Goal: Book appointment/travel/reservation

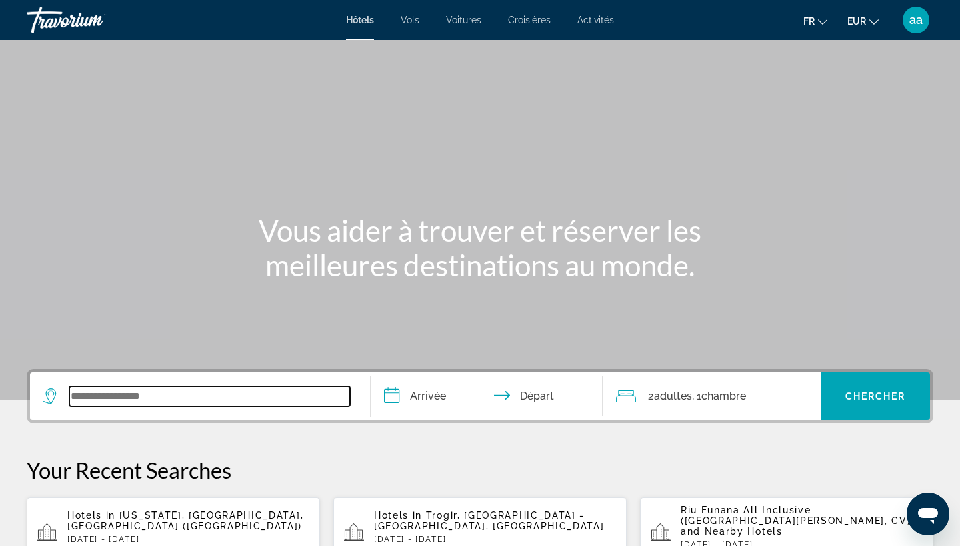
click at [225, 387] on input "Search widget" at bounding box center [209, 397] width 281 height 20
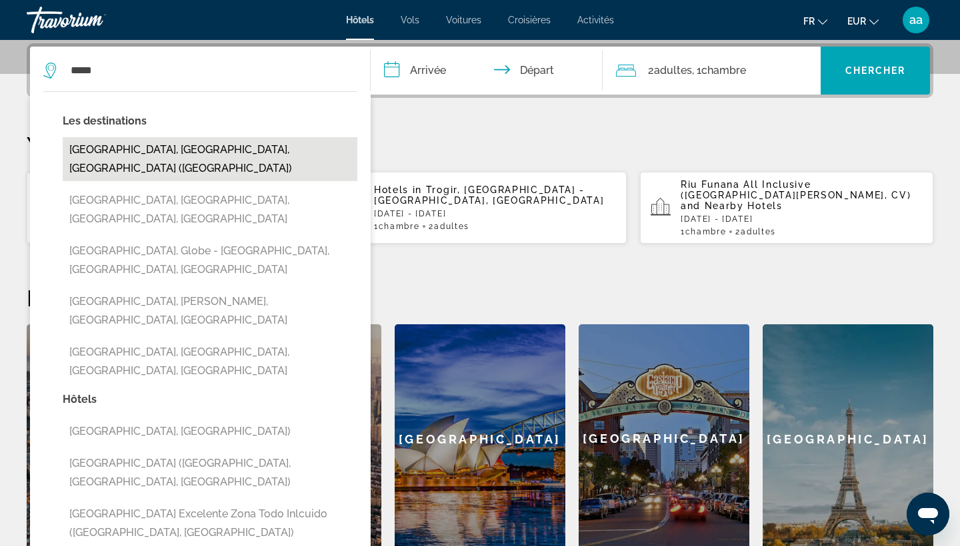
click at [199, 141] on button "[GEOGRAPHIC_DATA], [GEOGRAPHIC_DATA], [GEOGRAPHIC_DATA] ([GEOGRAPHIC_DATA])" at bounding box center [210, 159] width 295 height 44
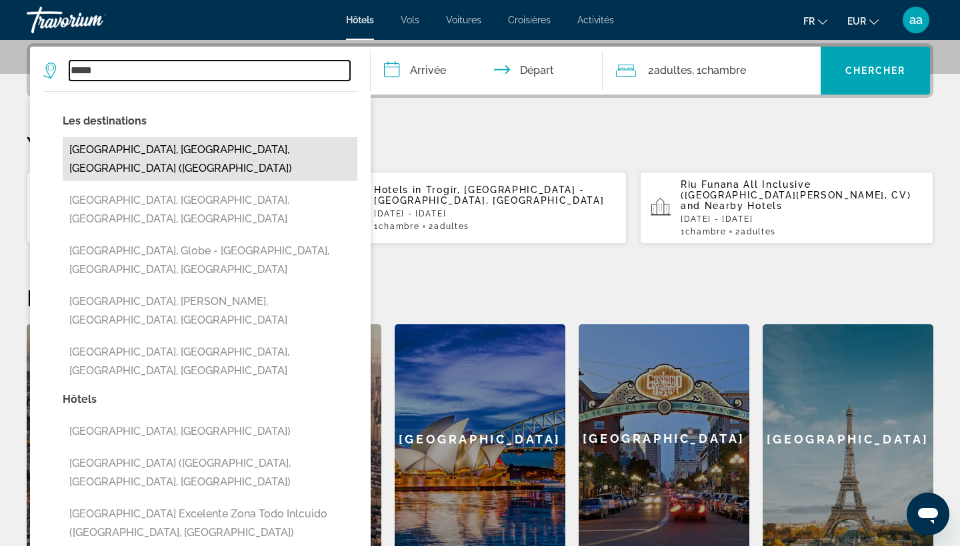
type input "**********"
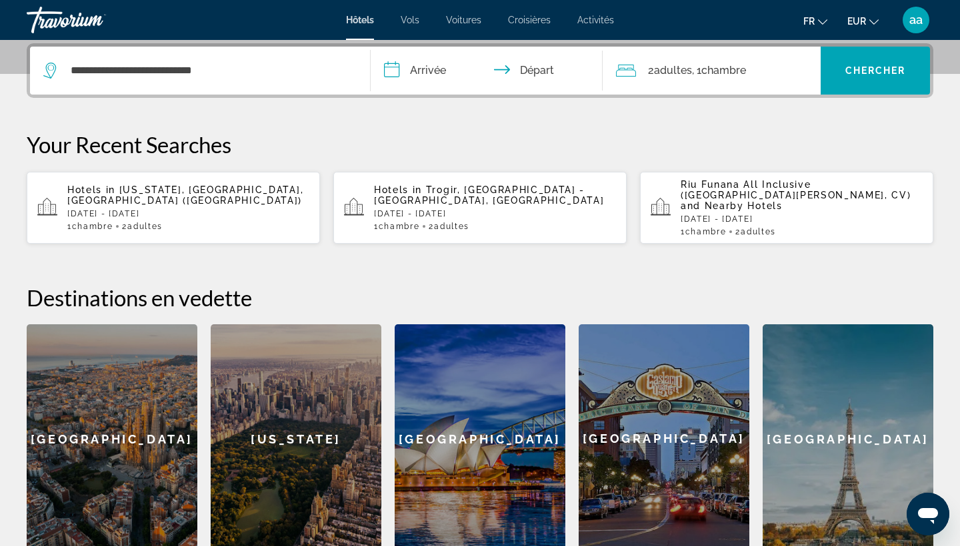
click at [443, 63] on input "**********" at bounding box center [489, 73] width 237 height 52
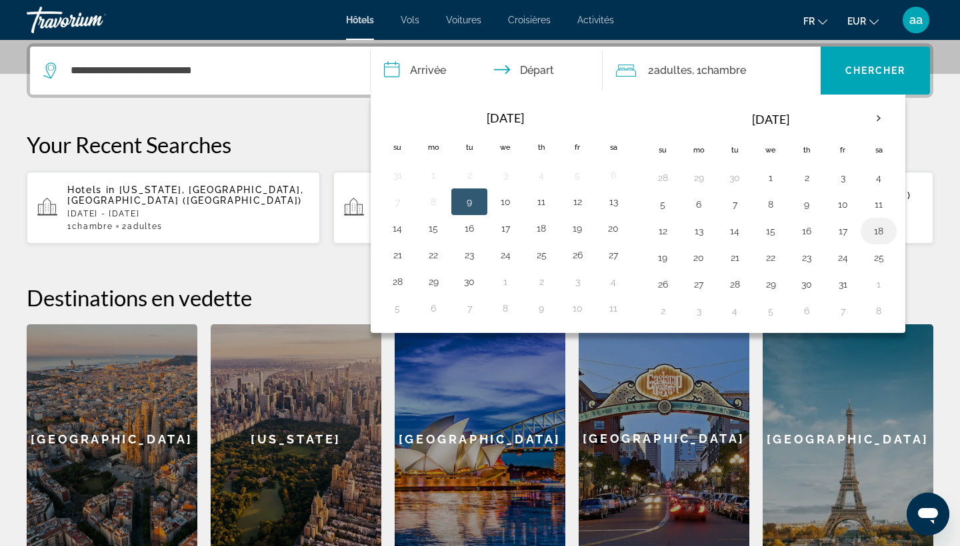
click at [878, 231] on button "18" at bounding box center [878, 231] width 21 height 19
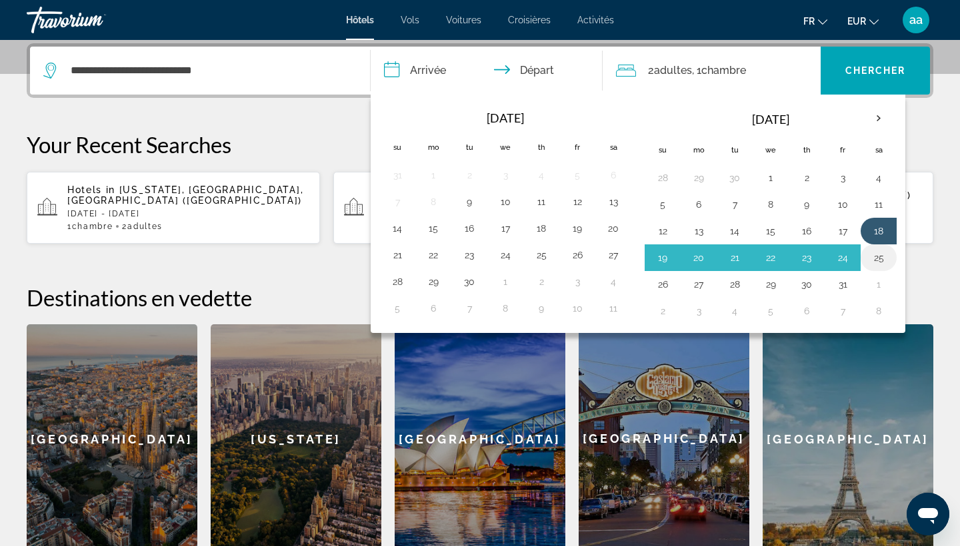
click at [878, 258] on button "25" at bounding box center [878, 258] width 21 height 19
type input "**********"
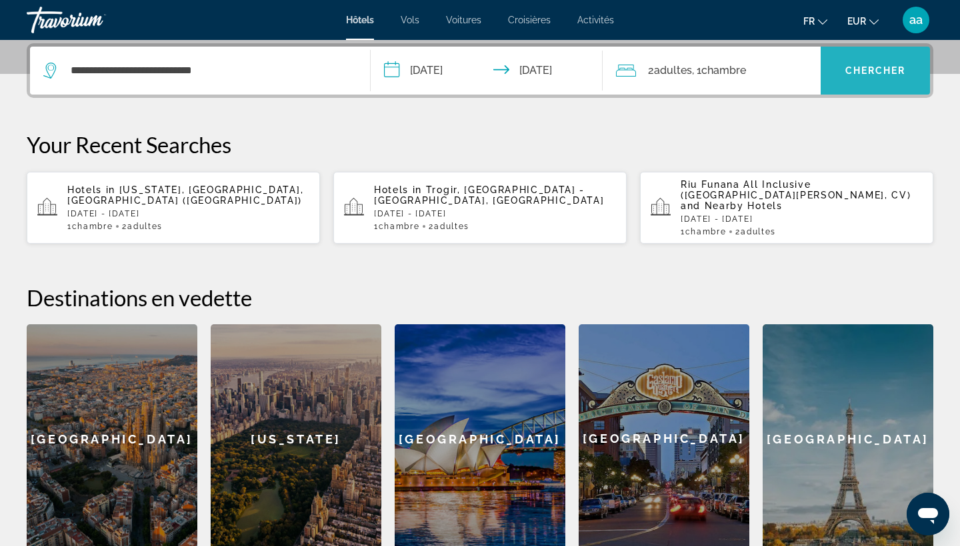
click at [883, 78] on span "Search widget" at bounding box center [874, 71] width 109 height 32
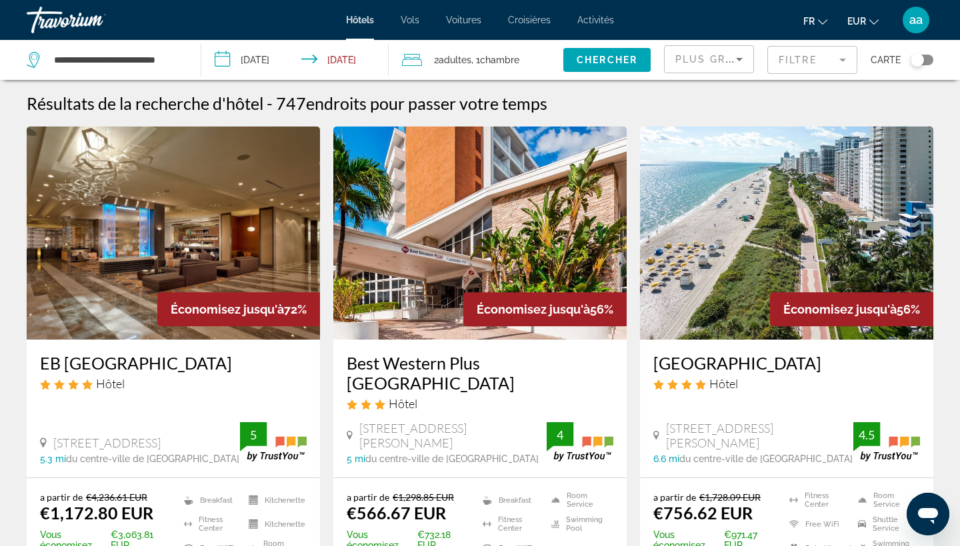
click at [728, 57] on span "Plus grandes économies" at bounding box center [754, 59] width 159 height 11
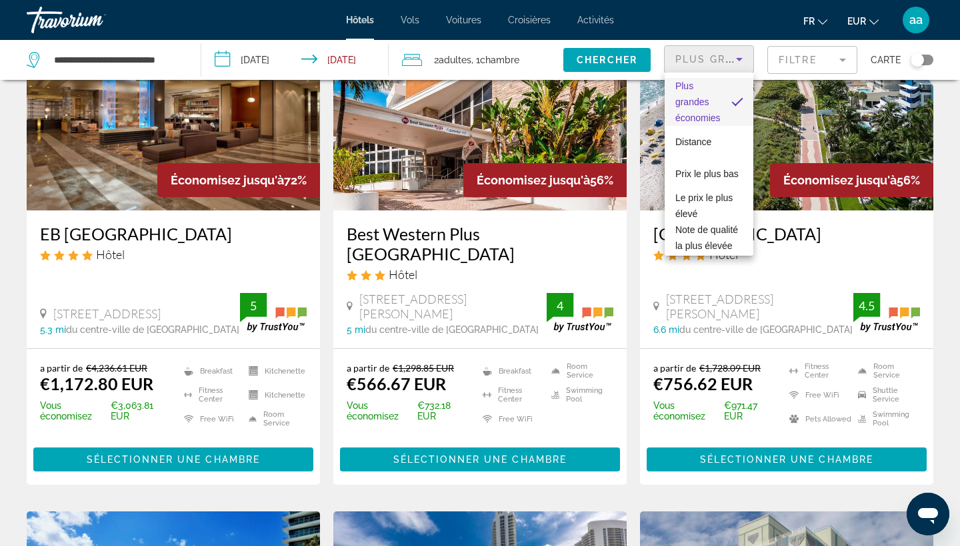
scroll to position [149, 0]
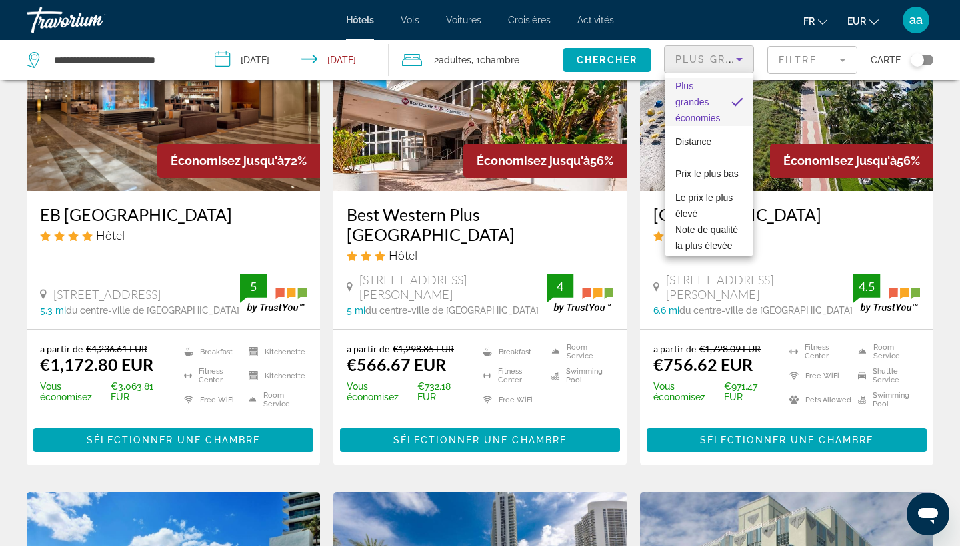
click at [197, 440] on div at bounding box center [480, 273] width 960 height 546
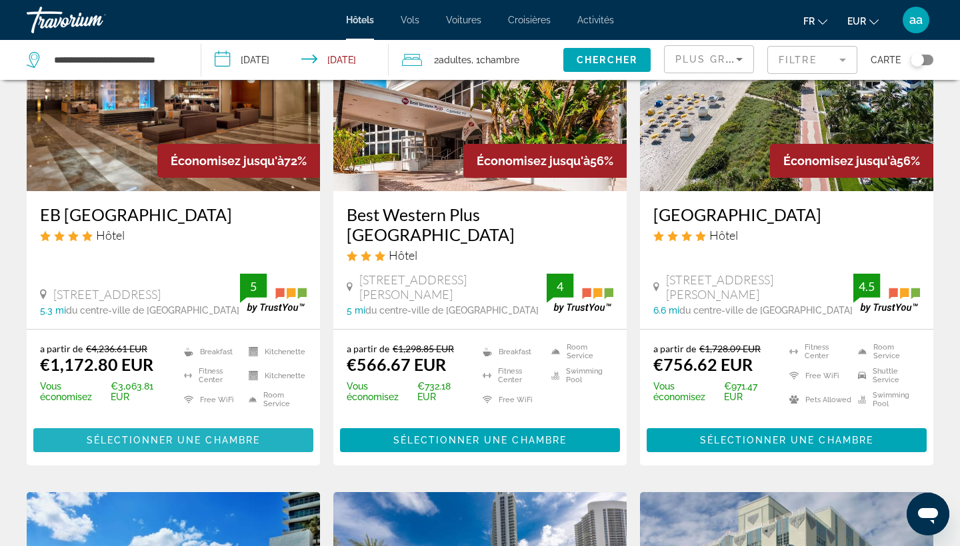
click at [196, 440] on span "Sélectionner une chambre" at bounding box center [173, 440] width 173 height 11
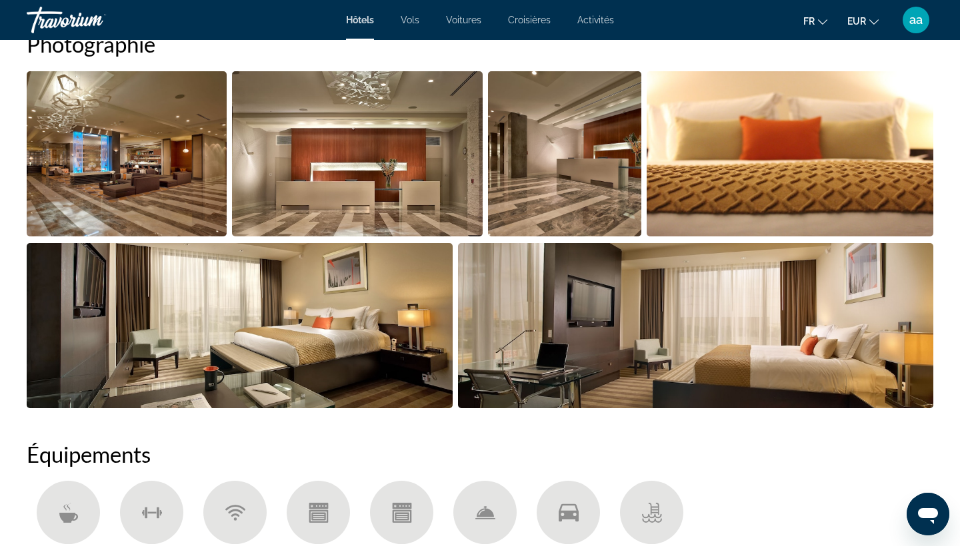
scroll to position [703, 0]
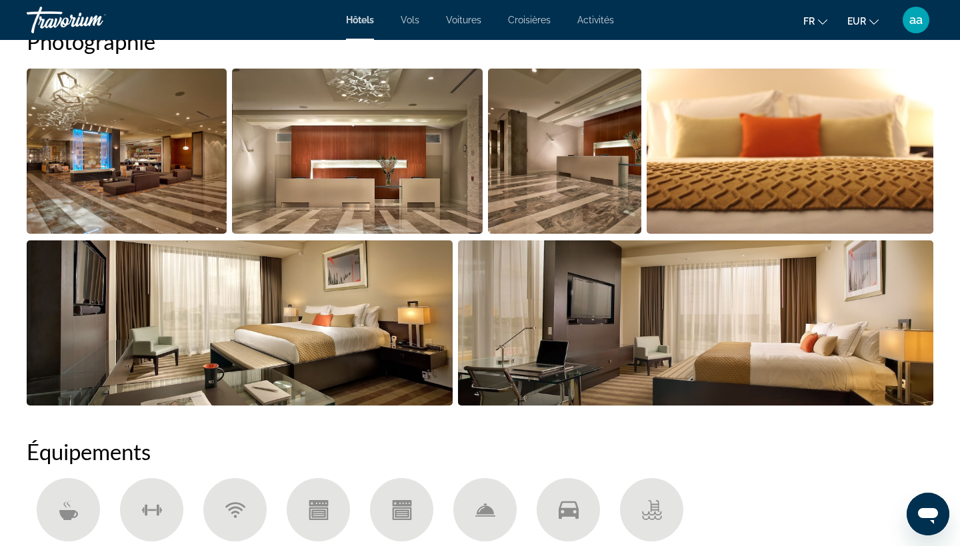
click at [135, 147] on img "Open full-screen image slider" at bounding box center [127, 151] width 200 height 165
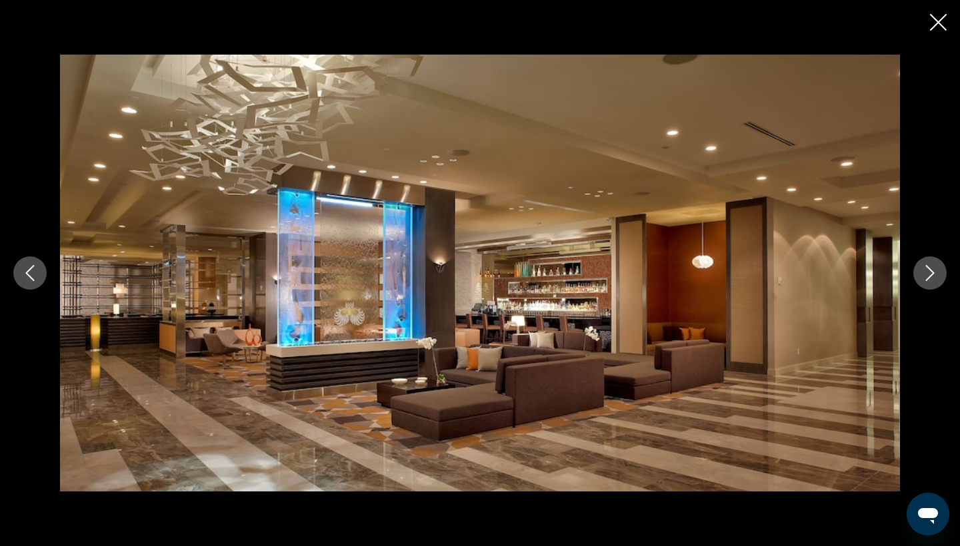
click at [924, 278] on icon "Next image" at bounding box center [930, 273] width 16 height 16
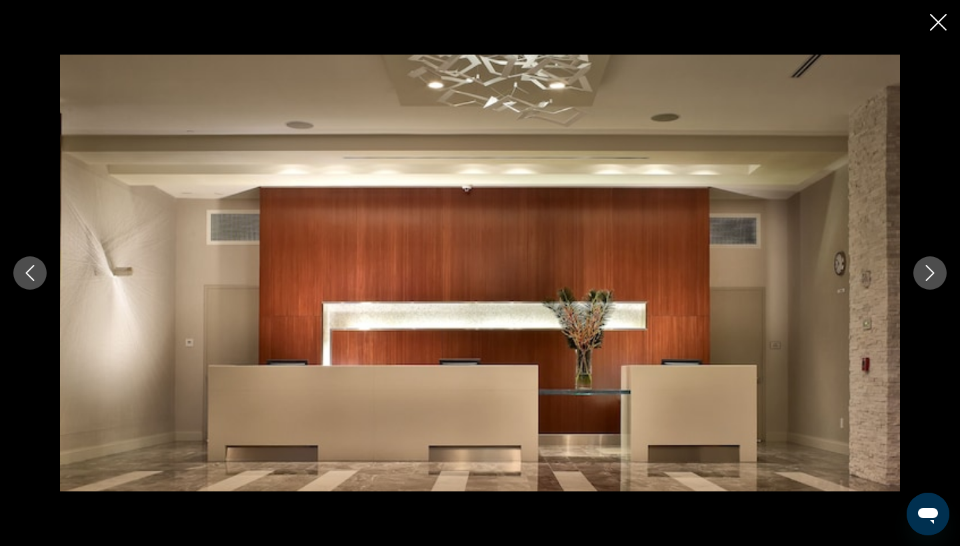
click at [924, 278] on icon "Next image" at bounding box center [930, 273] width 16 height 16
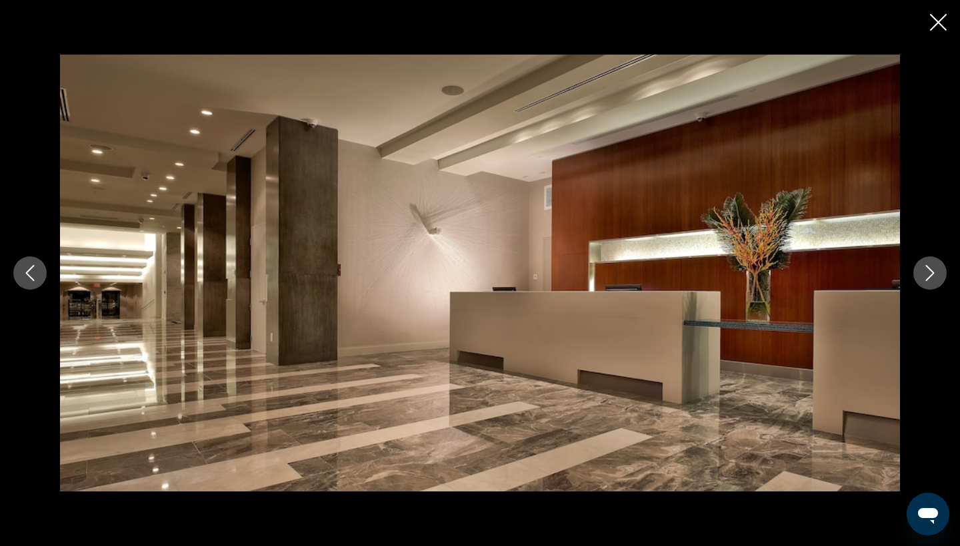
click at [938, 15] on button "Close slideshow" at bounding box center [938, 23] width 17 height 21
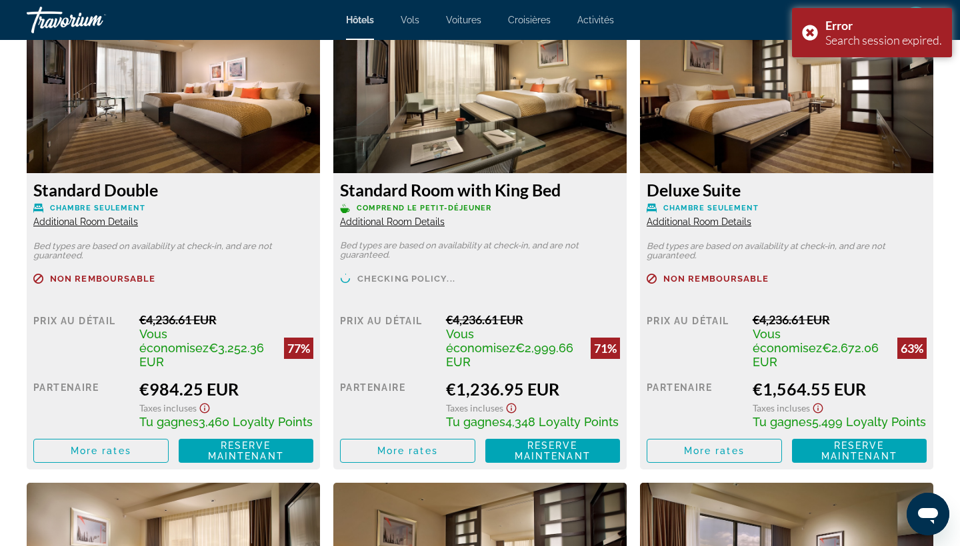
scroll to position [1887, 0]
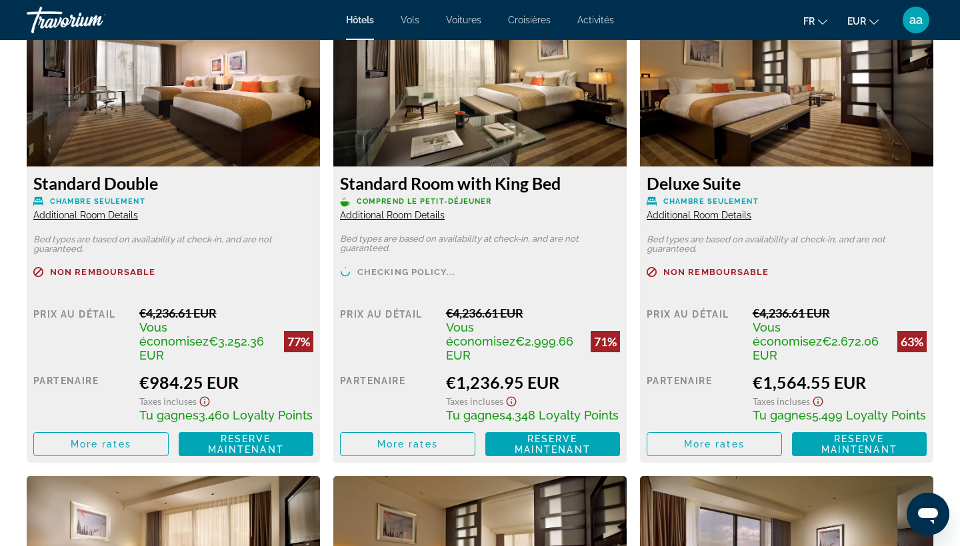
click at [922, 19] on span "aa" at bounding box center [915, 19] width 13 height 13
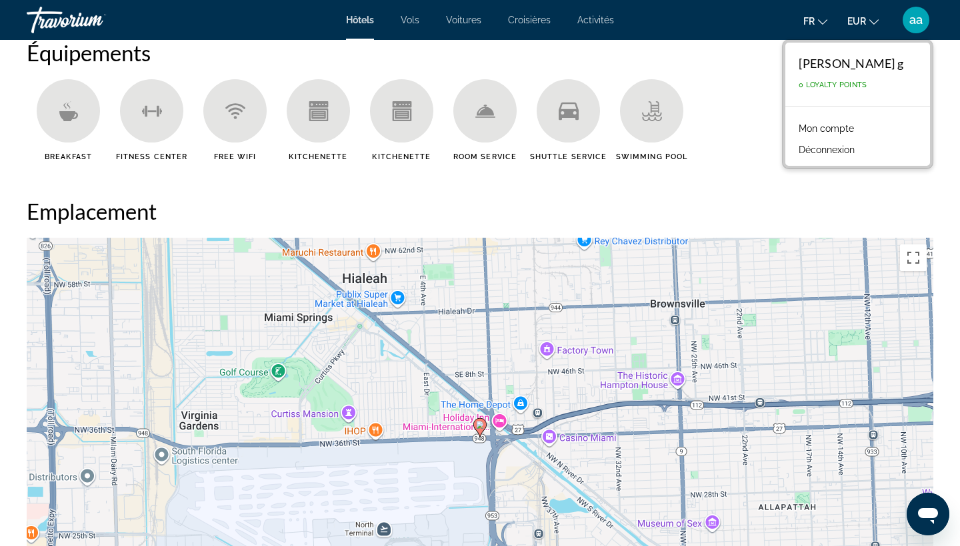
scroll to position [972, 0]
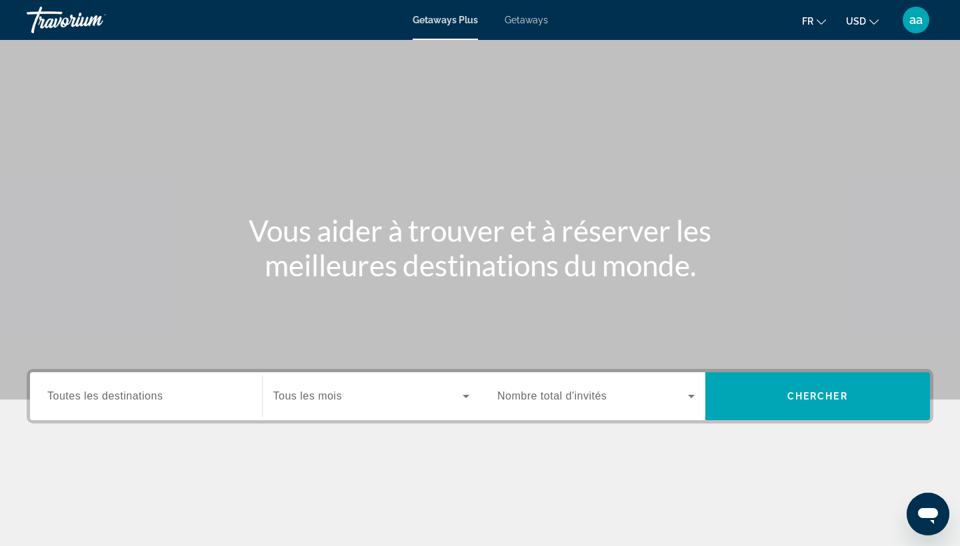
click at [529, 18] on span "Getaways" at bounding box center [525, 20] width 43 height 11
click at [169, 398] on input "Destination Toutes les destinations" at bounding box center [145, 397] width 197 height 16
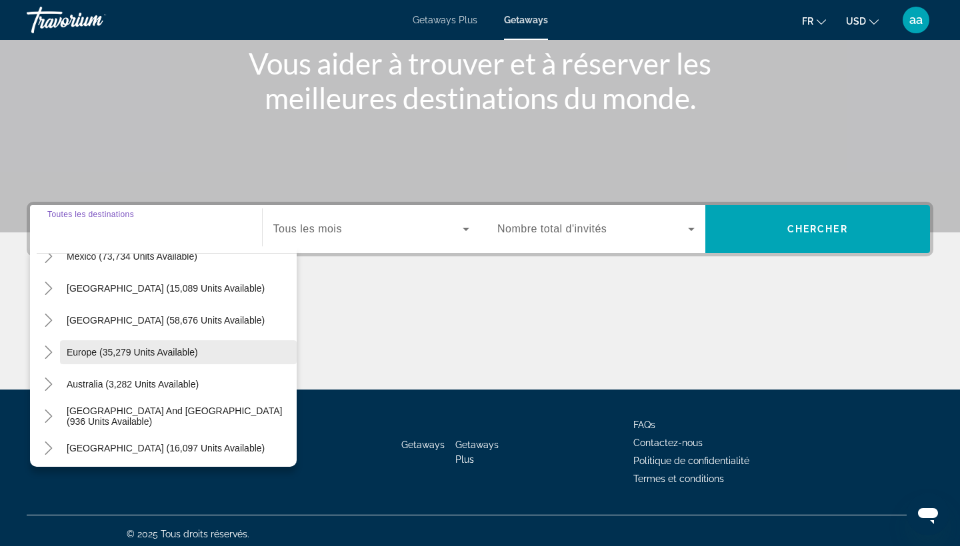
scroll to position [73, 0]
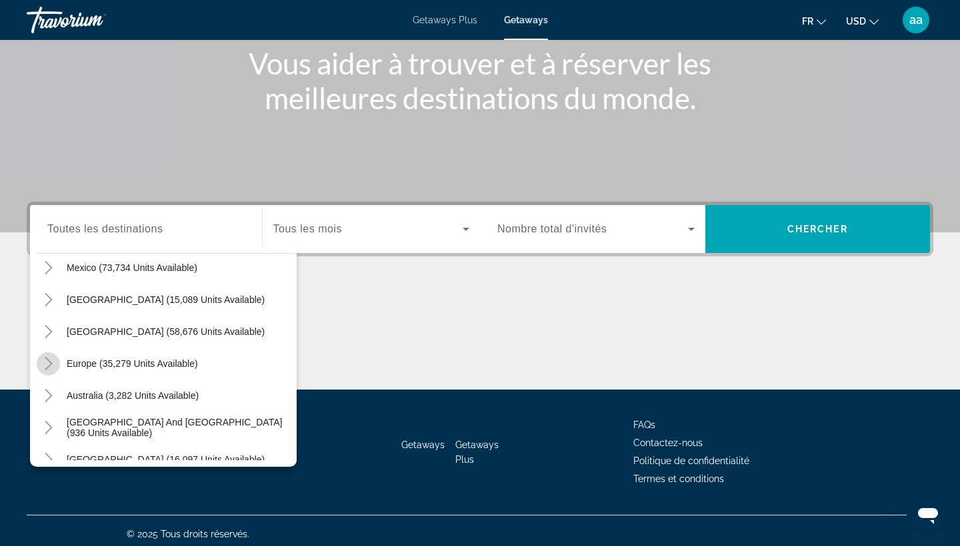
click at [45, 361] on icon "Toggle Europe (35,279 units available)" at bounding box center [48, 363] width 13 height 13
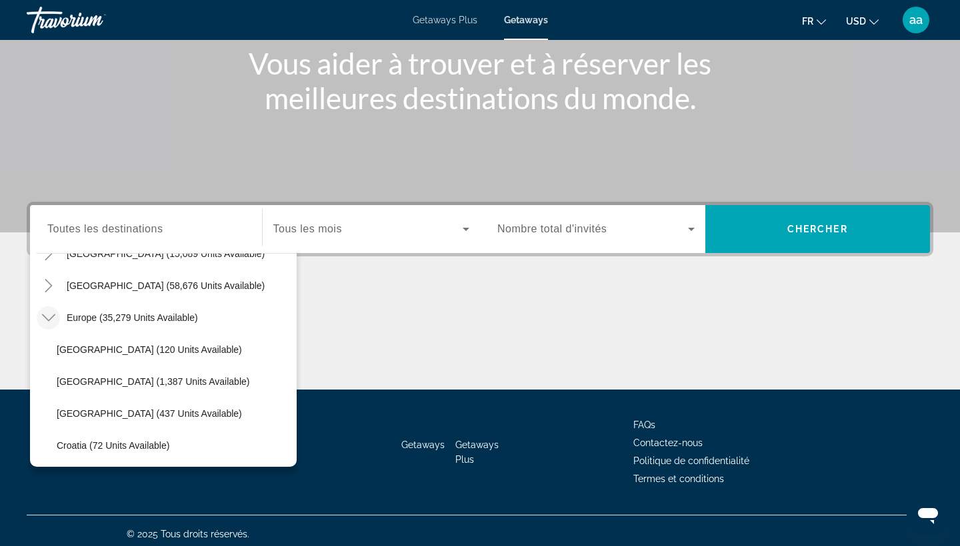
scroll to position [118, 0]
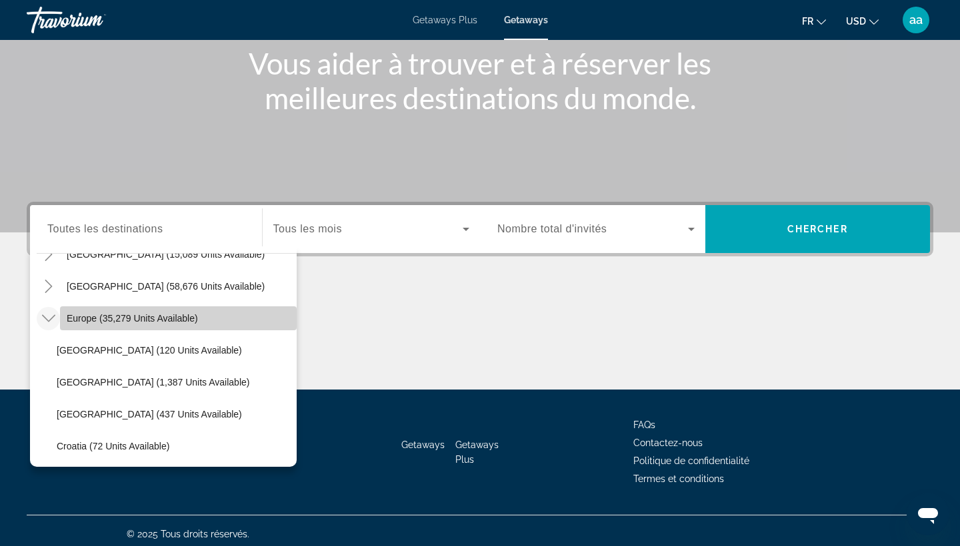
click at [94, 329] on span "Search widget" at bounding box center [178, 319] width 237 height 32
type input "**********"
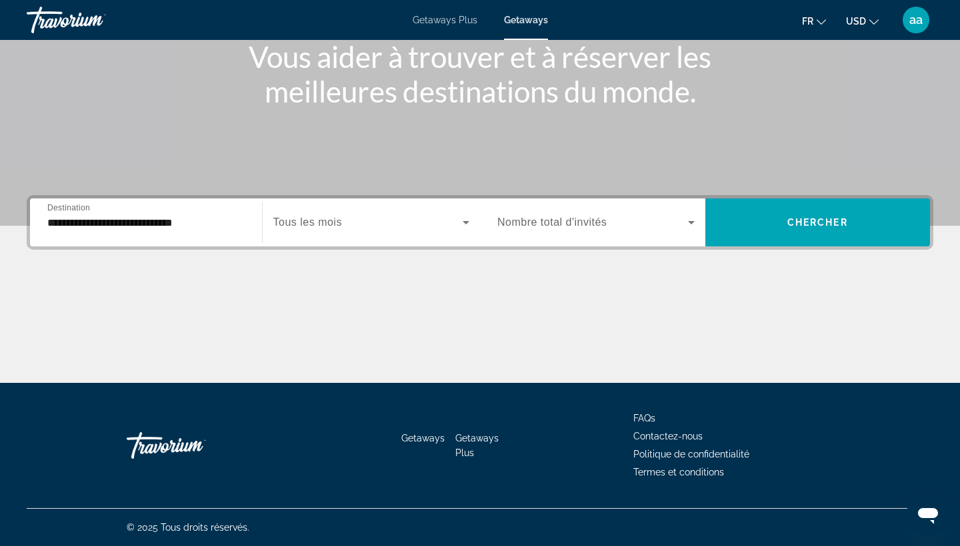
click at [343, 231] on div "Search widget" at bounding box center [371, 222] width 197 height 37
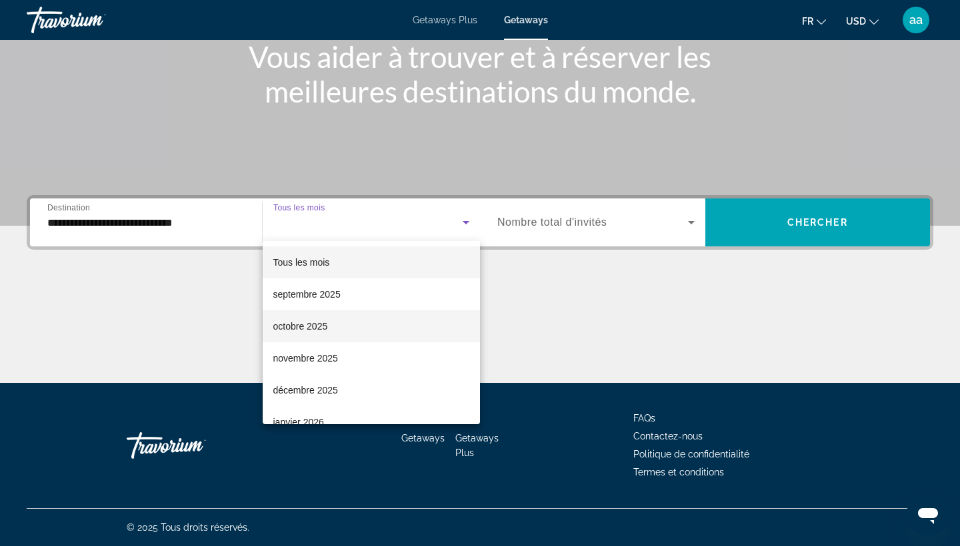
click at [298, 323] on span "octobre 2025" at bounding box center [300, 327] width 55 height 16
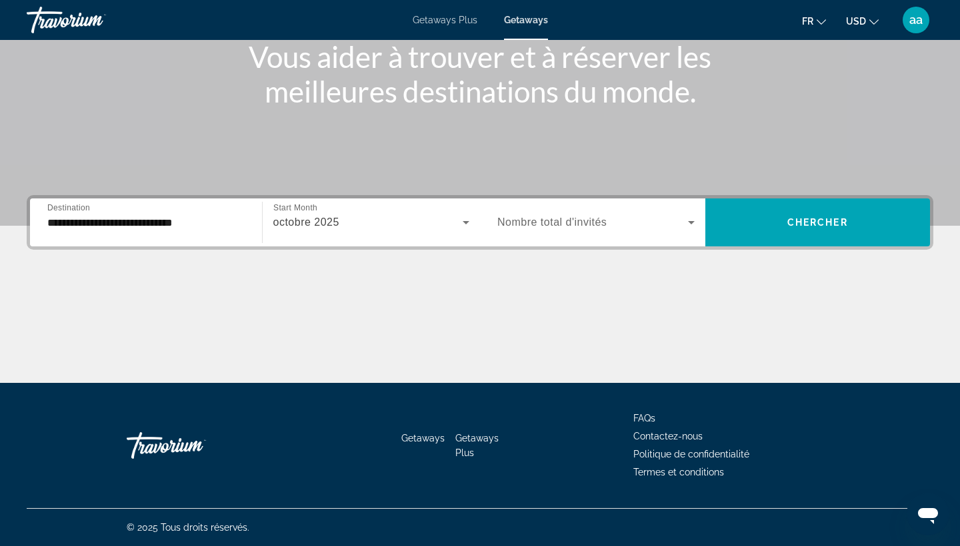
click at [566, 209] on div "Search widget" at bounding box center [595, 222] width 197 height 37
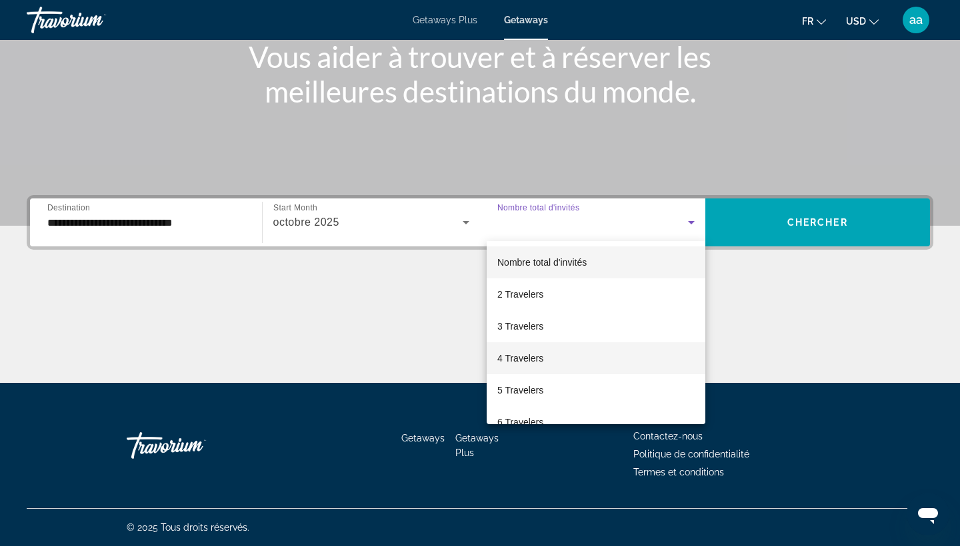
click at [532, 363] on span "4 Travelers" at bounding box center [520, 359] width 46 height 16
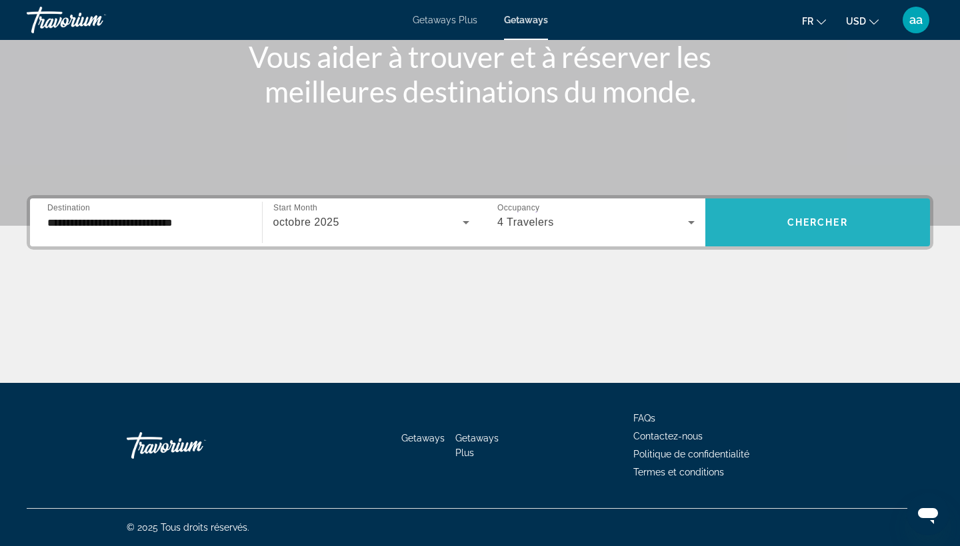
click at [822, 231] on span "Search widget" at bounding box center [817, 223] width 225 height 32
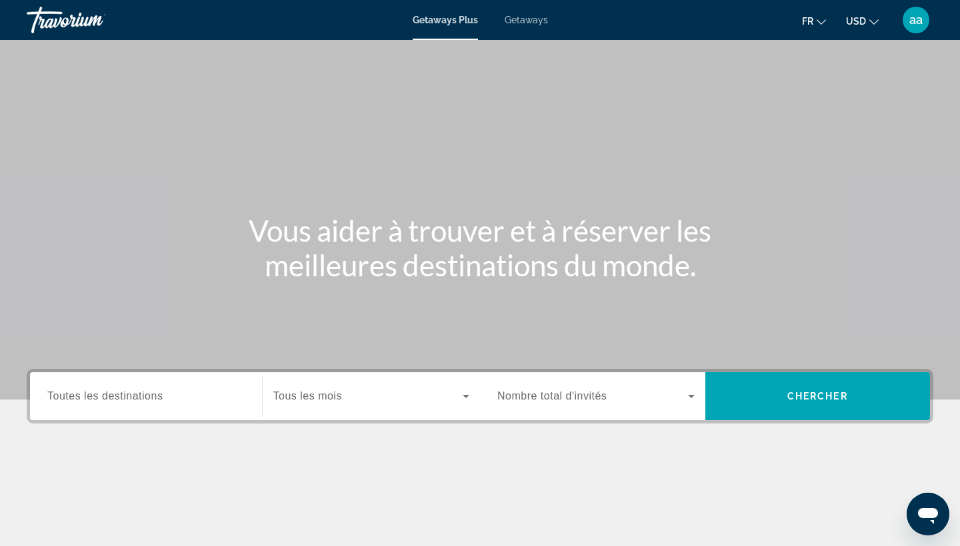
click at [524, 22] on span "Getaways" at bounding box center [525, 20] width 43 height 11
click at [150, 411] on div "Search widget" at bounding box center [145, 397] width 197 height 38
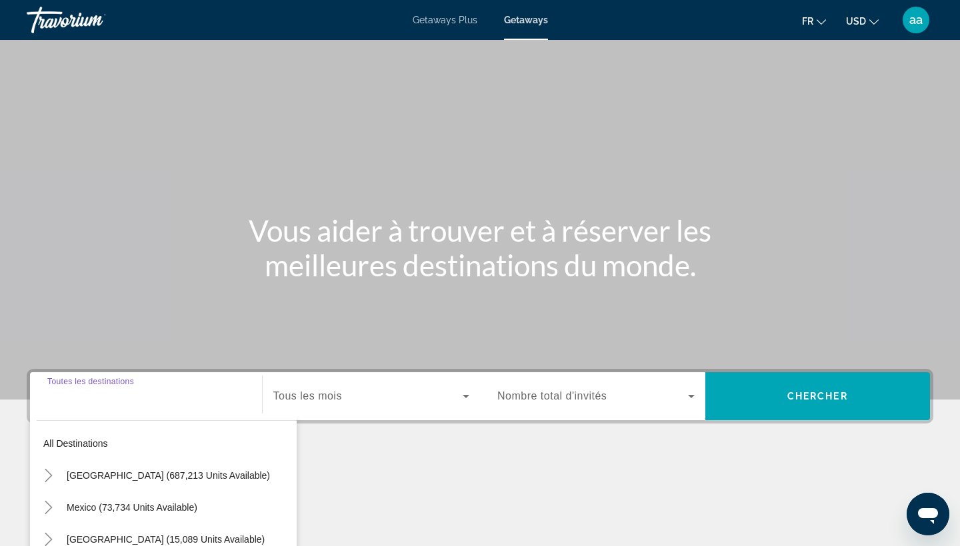
scroll to position [174, 0]
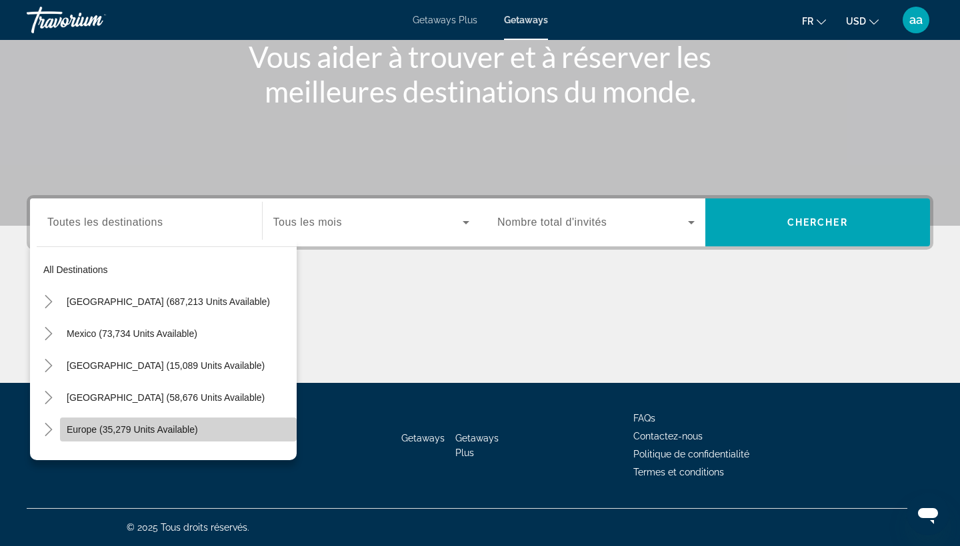
click at [99, 436] on span "Search widget" at bounding box center [178, 430] width 237 height 32
type input "**********"
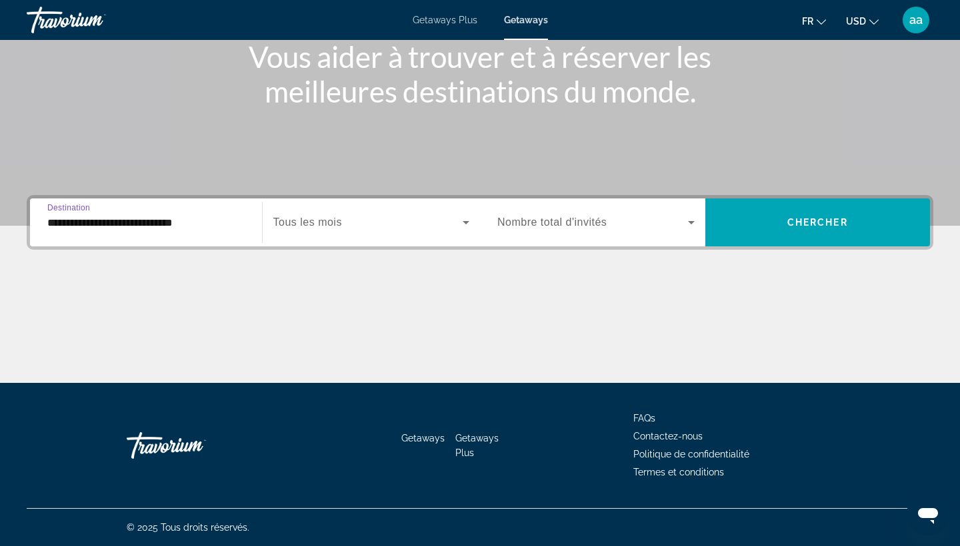
click at [339, 195] on div "**********" at bounding box center [480, 222] width 906 height 55
click at [329, 225] on span "Tous les mois" at bounding box center [307, 222] width 69 height 11
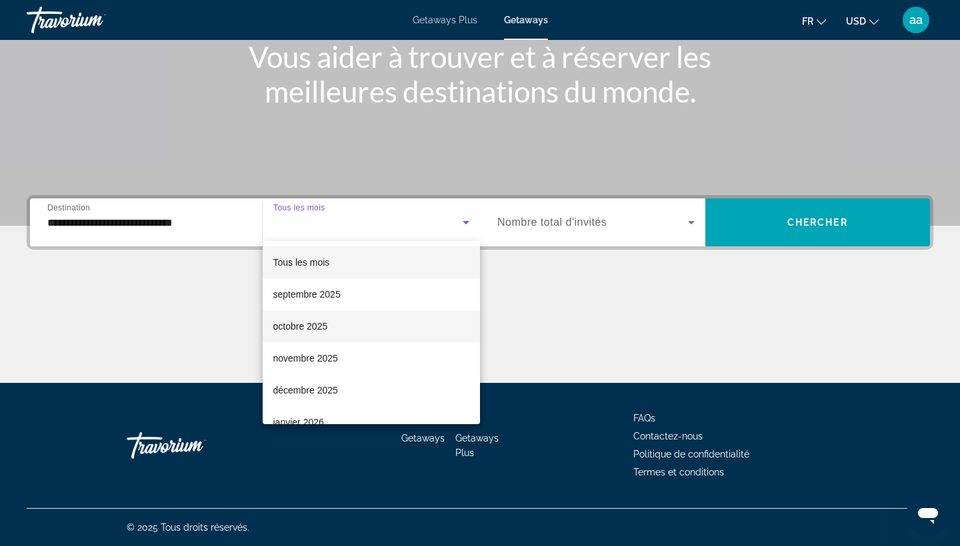
click at [312, 322] on span "octobre 2025" at bounding box center [300, 327] width 55 height 16
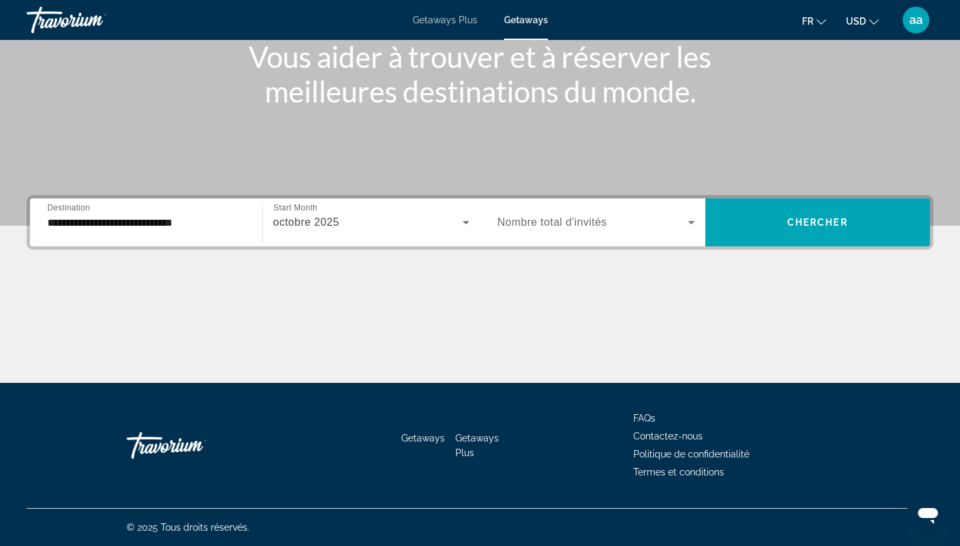
click at [558, 213] on div "Search widget" at bounding box center [595, 222] width 197 height 37
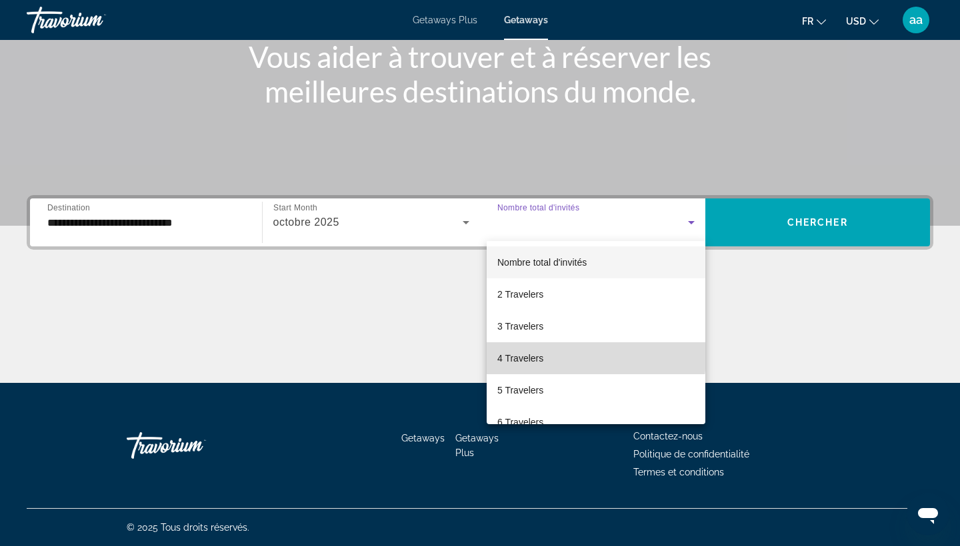
click at [542, 355] on span "4 Travelers" at bounding box center [520, 359] width 46 height 16
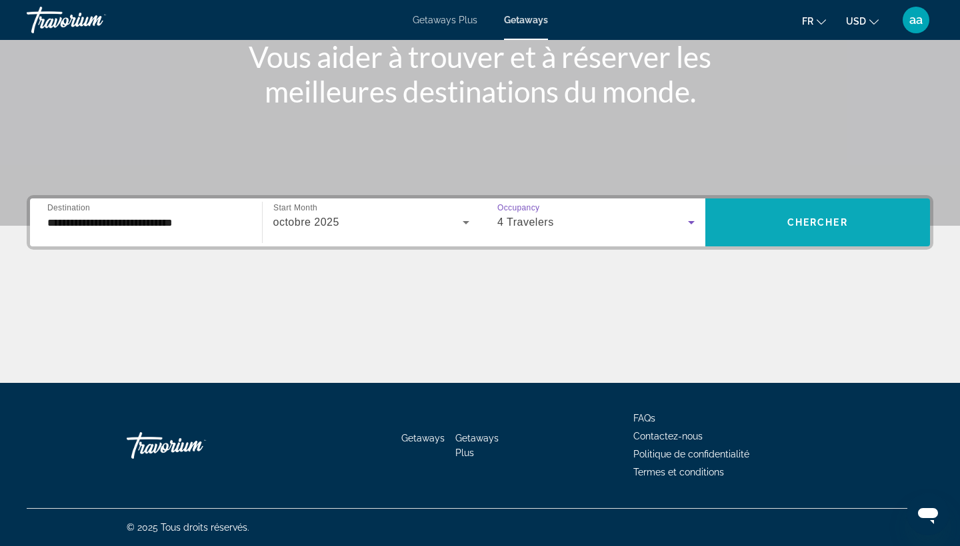
click at [836, 203] on span "Search widget" at bounding box center [817, 223] width 225 height 48
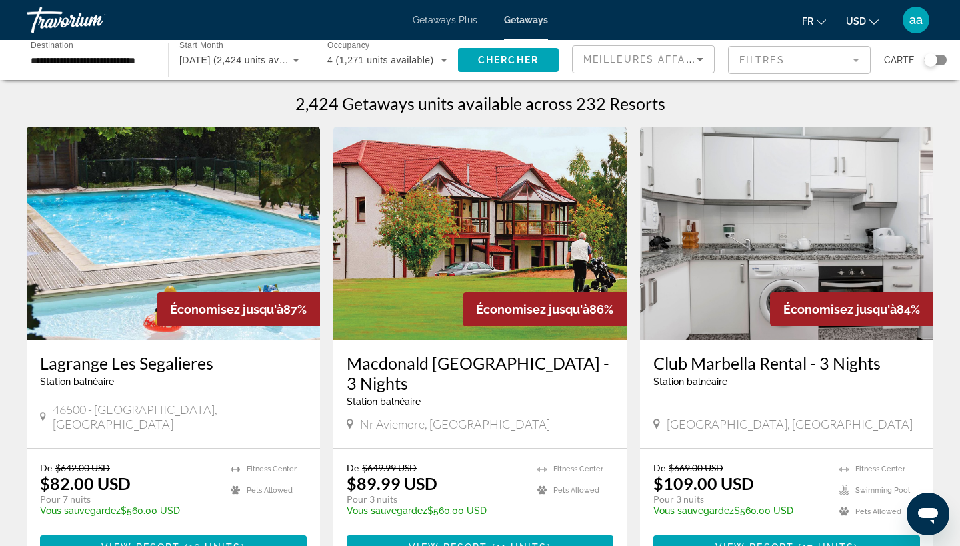
click at [870, 24] on button "USD USD ($) MXN (Mex$) CAD (Can$) GBP (£) EUR (€) AUD (A$) NZD (NZ$) CNY (CN¥)" at bounding box center [862, 20] width 33 height 19
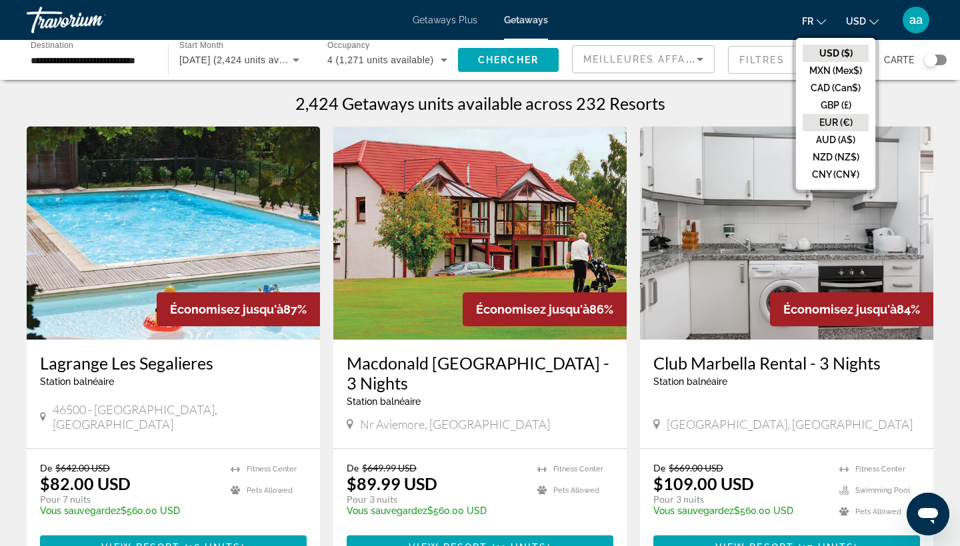
click at [821, 115] on button "EUR (€)" at bounding box center [835, 122] width 66 height 17
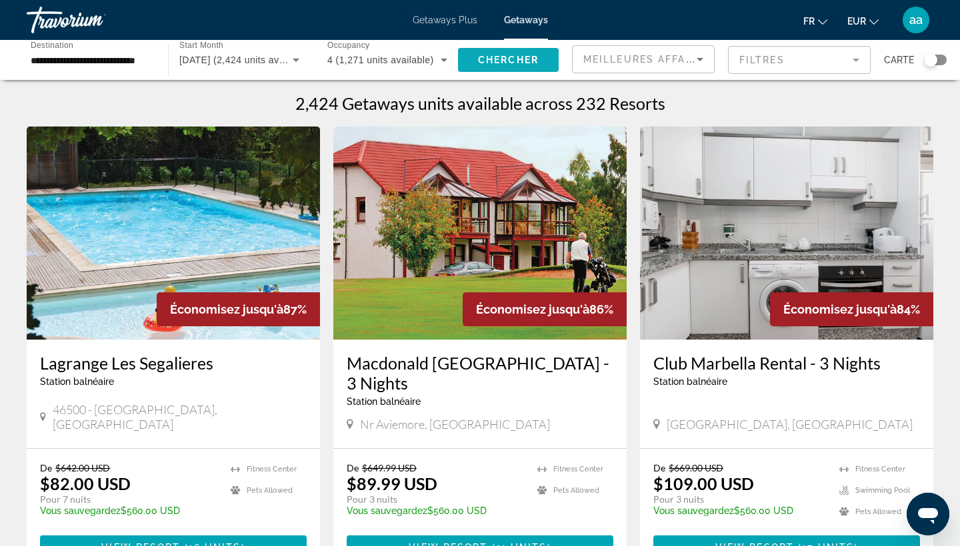
click at [480, 53] on span "Search widget" at bounding box center [508, 60] width 101 height 32
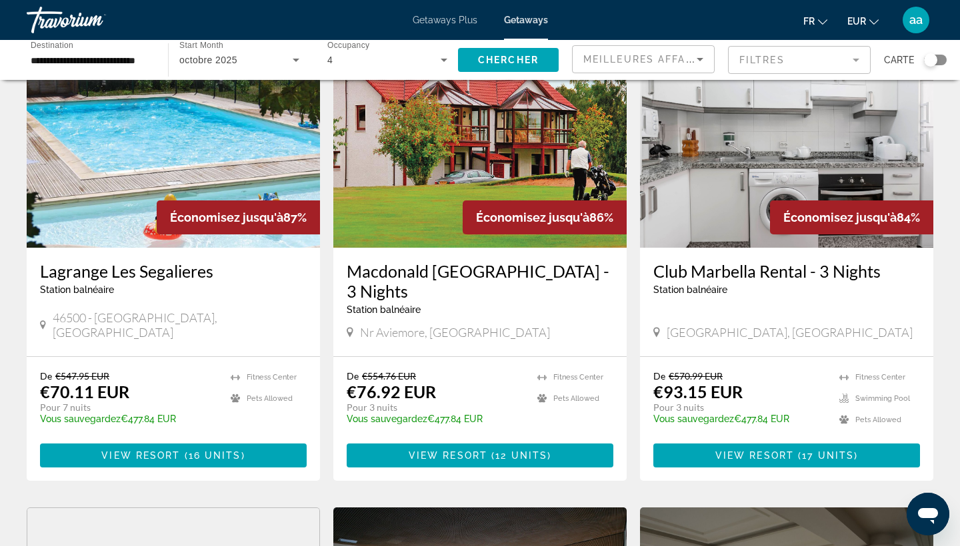
scroll to position [88, 0]
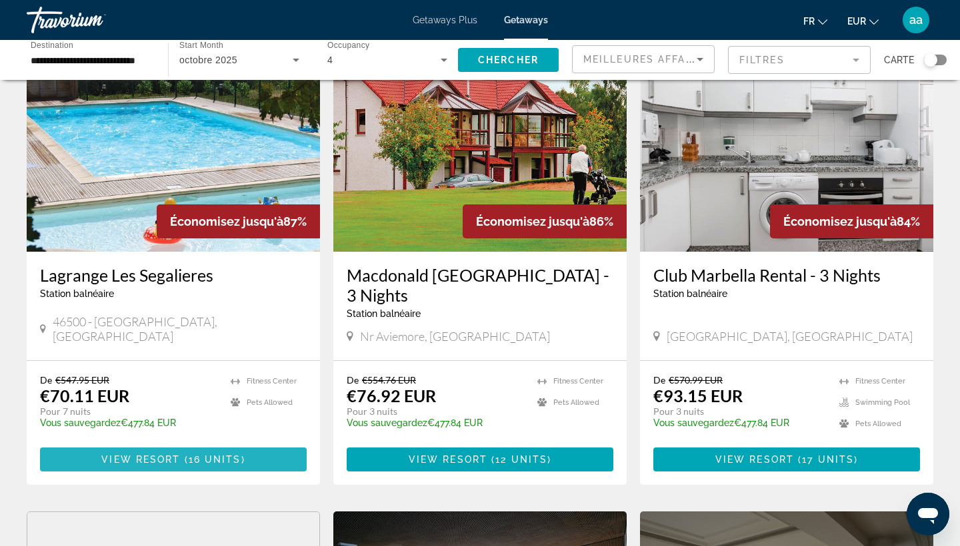
click at [85, 444] on span "Main content" at bounding box center [173, 460] width 267 height 32
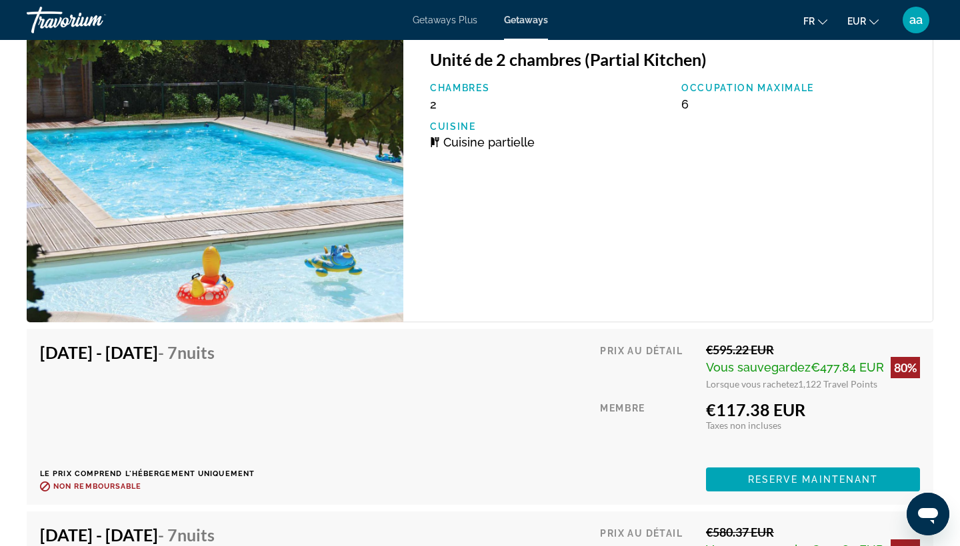
scroll to position [3221, 0]
click at [750, 478] on span "Reserve maintenant" at bounding box center [813, 479] width 131 height 11
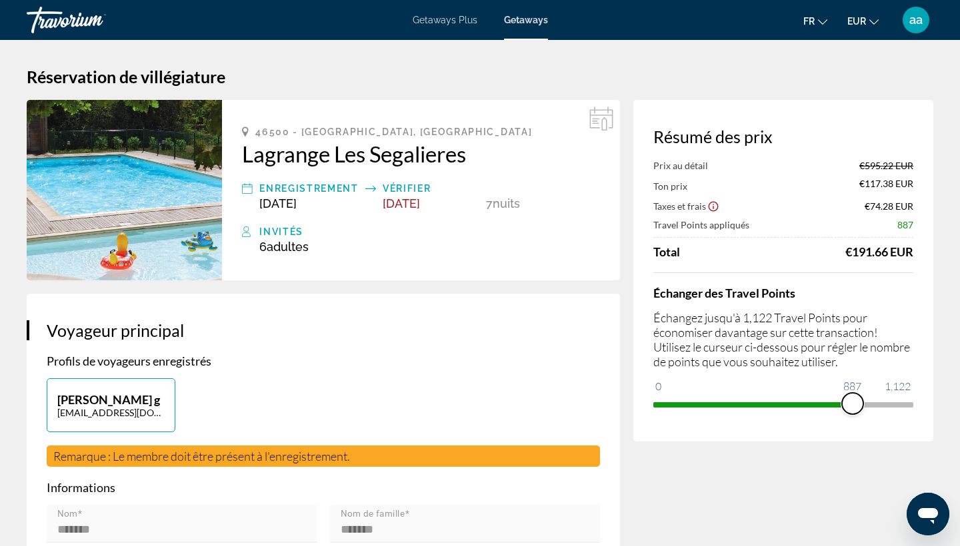
drag, startPoint x: 904, startPoint y: 405, endPoint x: 854, endPoint y: 405, distance: 50.6
click at [854, 405] on span "ngx-slider" at bounding box center [852, 403] width 21 height 21
drag, startPoint x: 854, startPoint y: 405, endPoint x: 824, endPoint y: 404, distance: 30.0
click at [824, 404] on span "ngx-slider" at bounding box center [820, 403] width 21 height 21
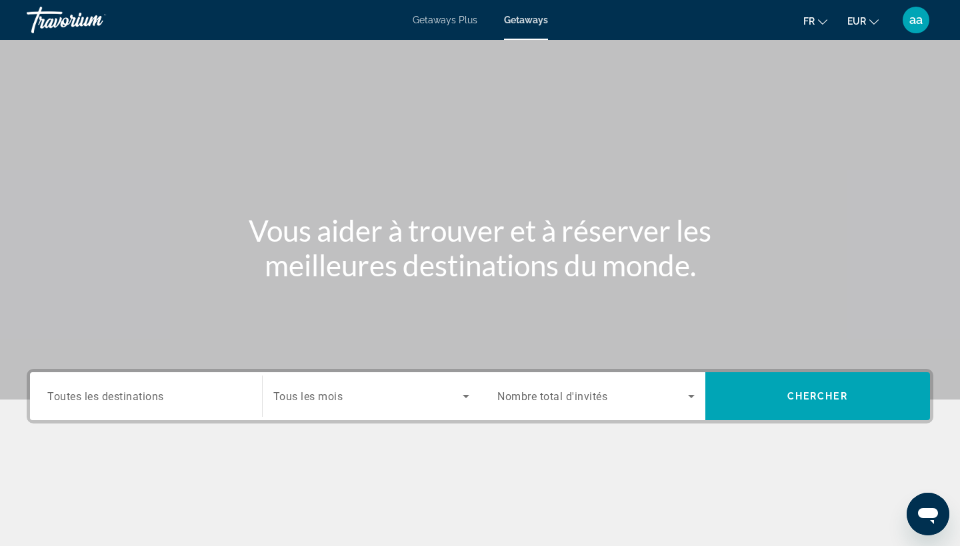
click at [197, 391] on input "Destination Toutes les destinations" at bounding box center [145, 397] width 197 height 16
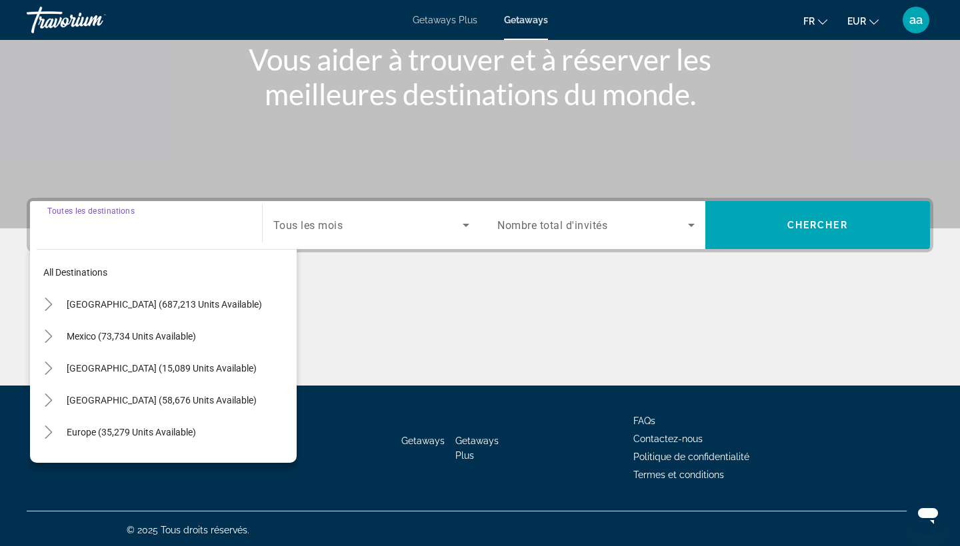
scroll to position [174, 0]
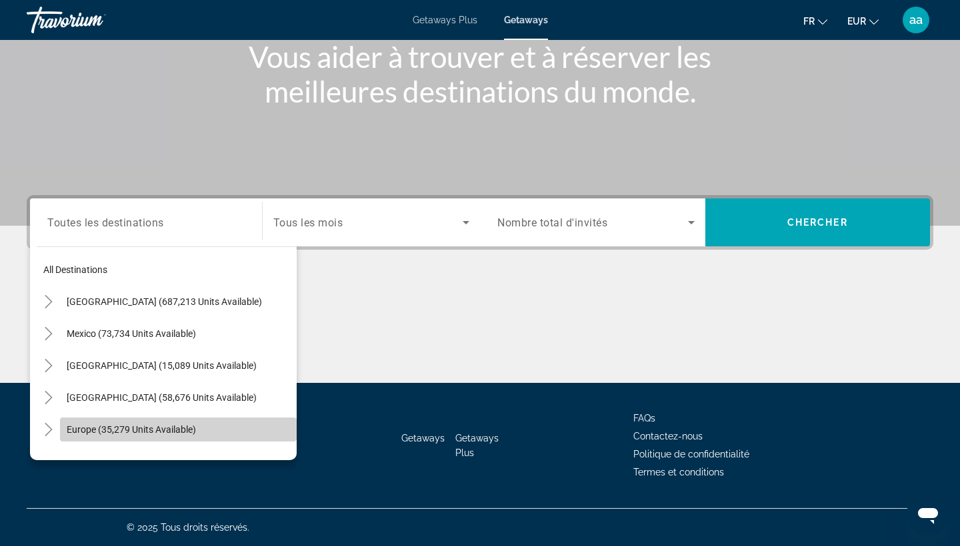
click at [86, 420] on span "Search widget" at bounding box center [178, 430] width 237 height 32
type input "**********"
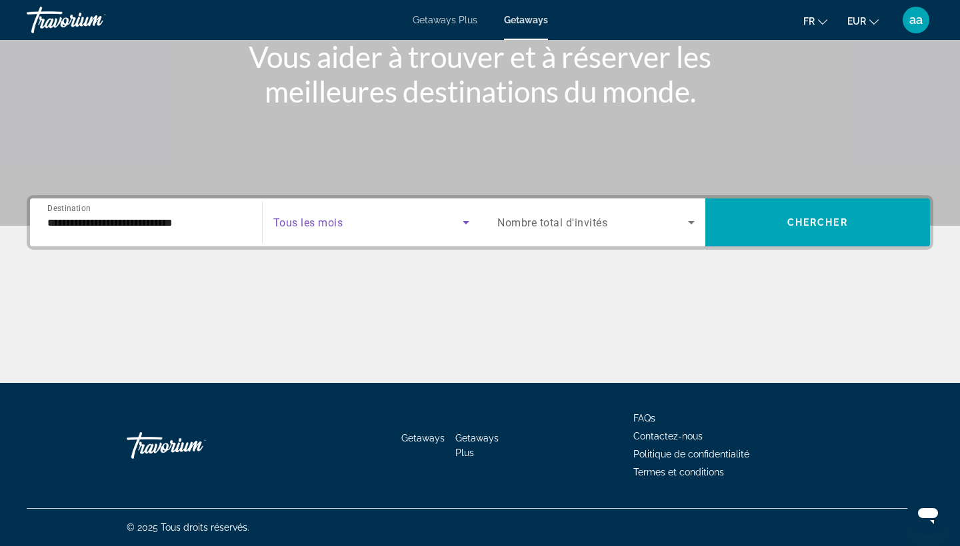
click at [414, 215] on span "Search widget" at bounding box center [368, 223] width 190 height 16
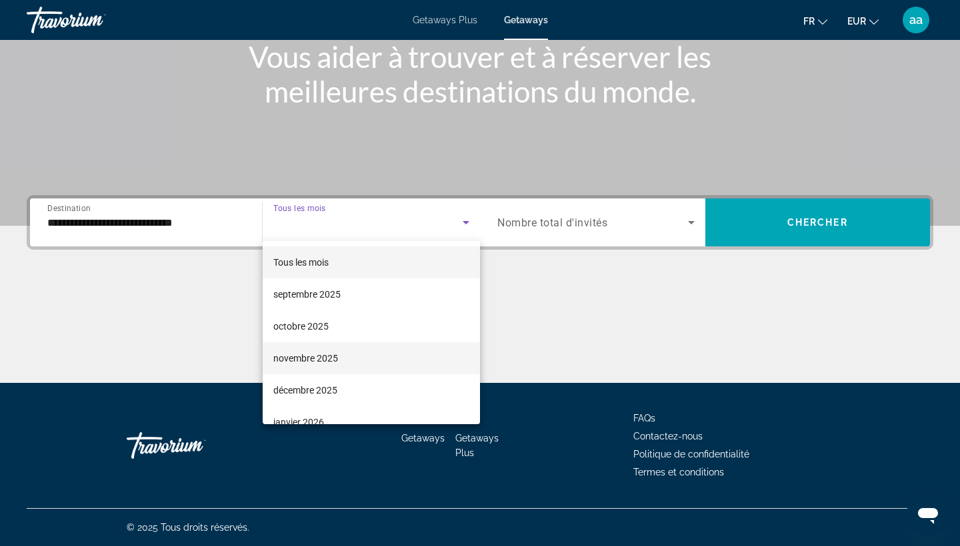
click at [366, 358] on mat-option "novembre 2025" at bounding box center [372, 359] width 218 height 32
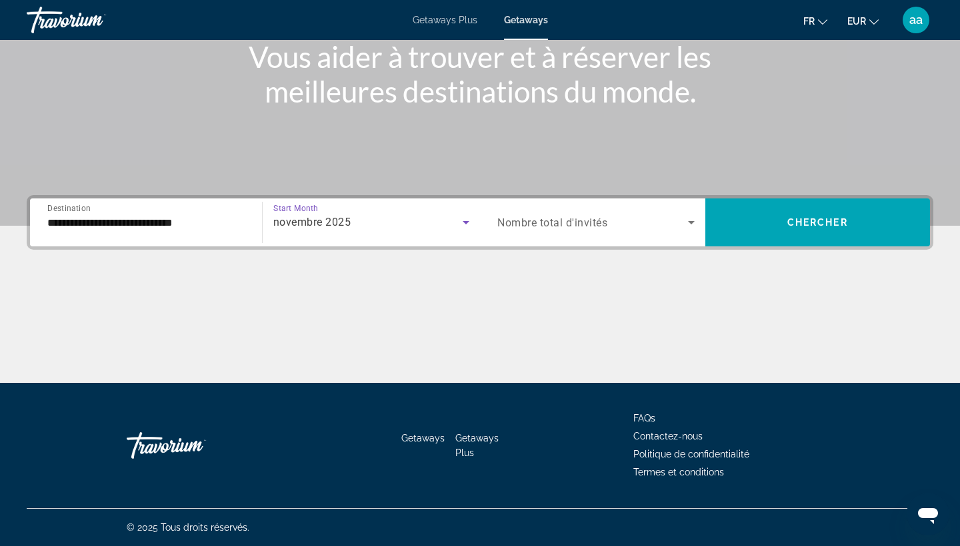
click at [542, 230] on span "Search widget" at bounding box center [592, 223] width 191 height 16
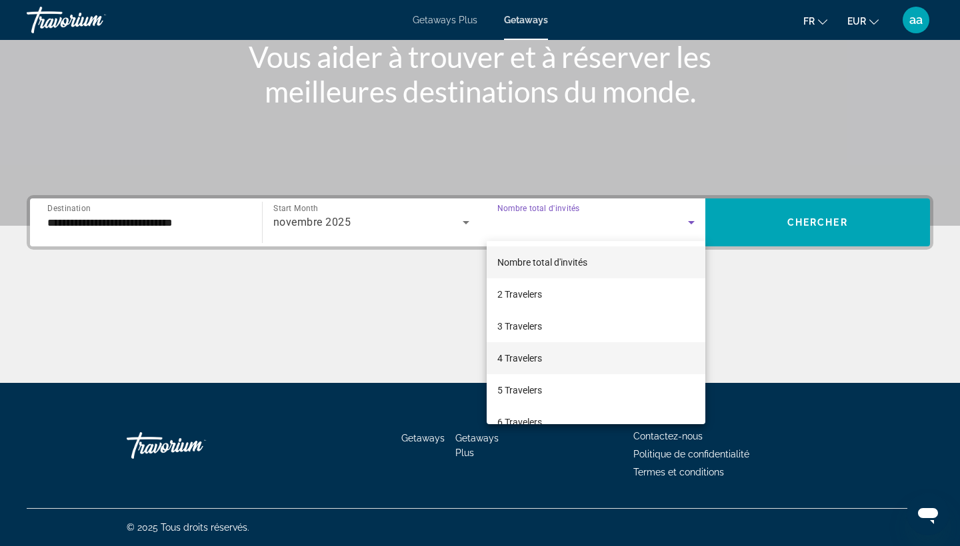
click at [537, 358] on span "4 Travelers" at bounding box center [519, 359] width 45 height 16
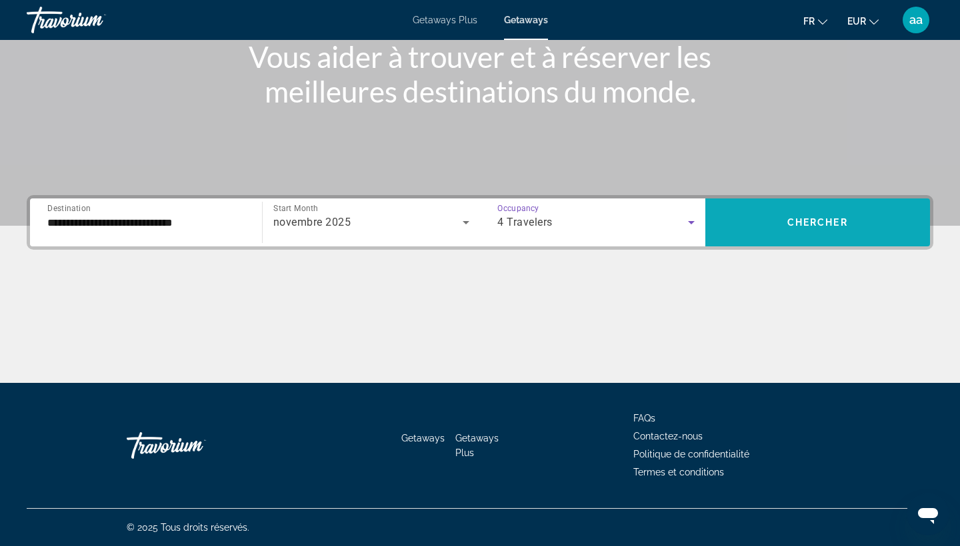
click at [824, 201] on span "Search widget" at bounding box center [817, 223] width 225 height 48
